Goal: Ask a question

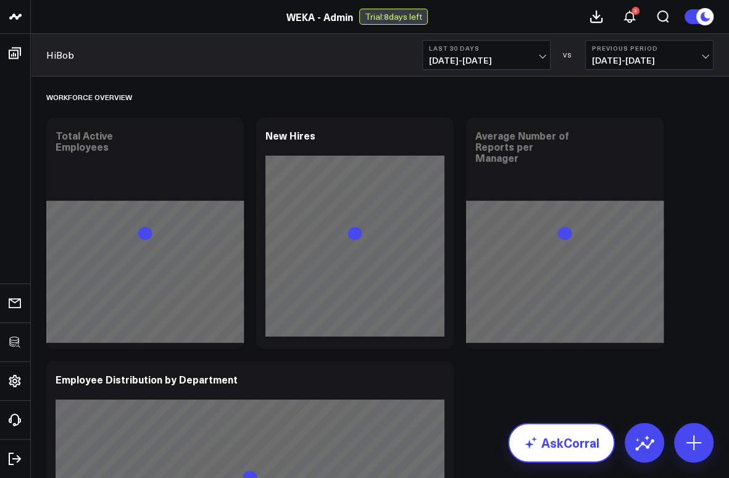
click at [570, 443] on link "AskCorral" at bounding box center [561, 443] width 107 height 40
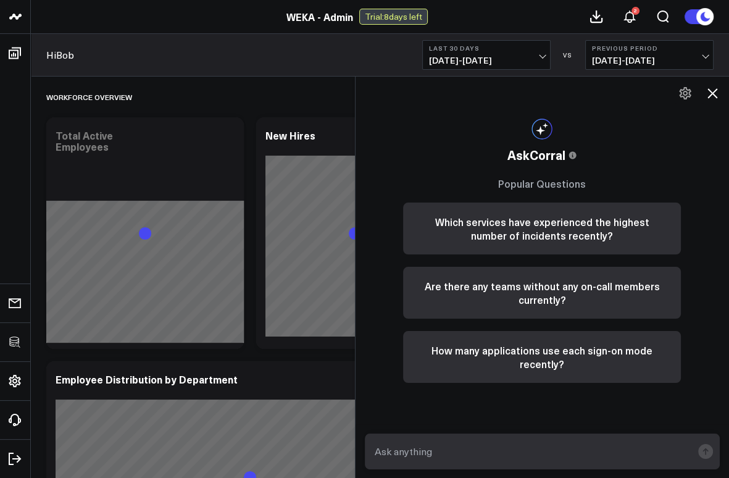
click at [466, 451] on textarea at bounding box center [532, 451] width 321 height 22
paste textarea "Make a sunburst chart that shows groups, teams and departments by headcount fro…"
type textarea "Make a sunburst chart that shows groups, teams and departments by headcount fro…"
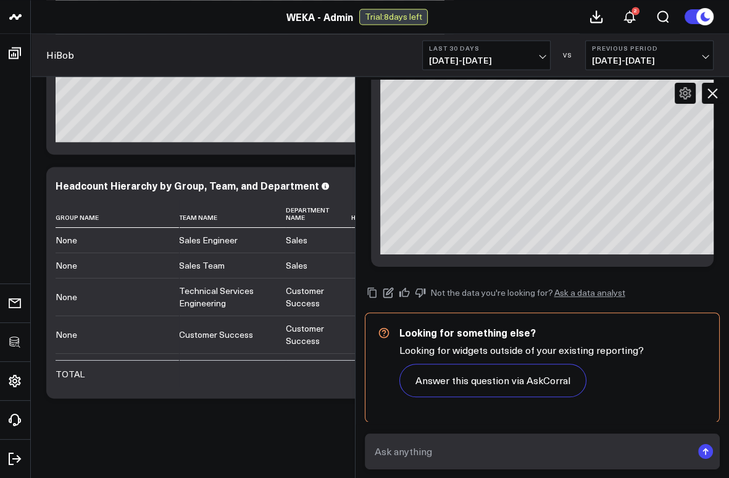
scroll to position [647, 0]
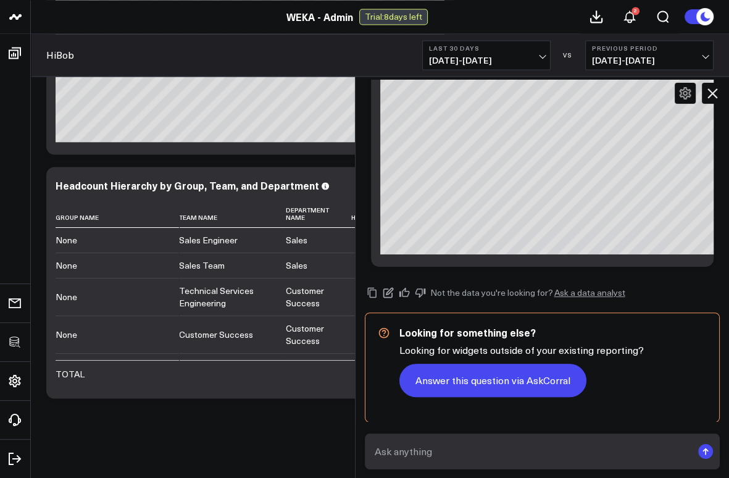
click at [509, 391] on button "Answer this question via AskCorral" at bounding box center [492, 380] width 187 height 33
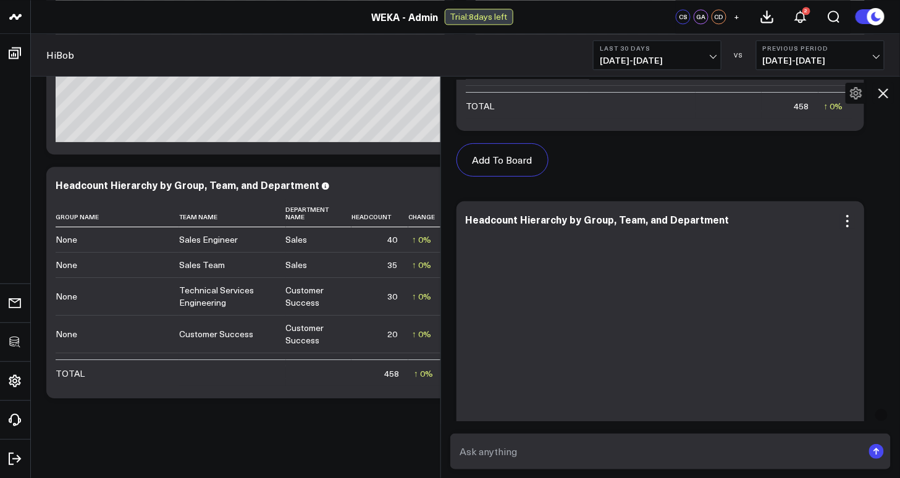
scroll to position [1371, 0]
